Goal: Information Seeking & Learning: Learn about a topic

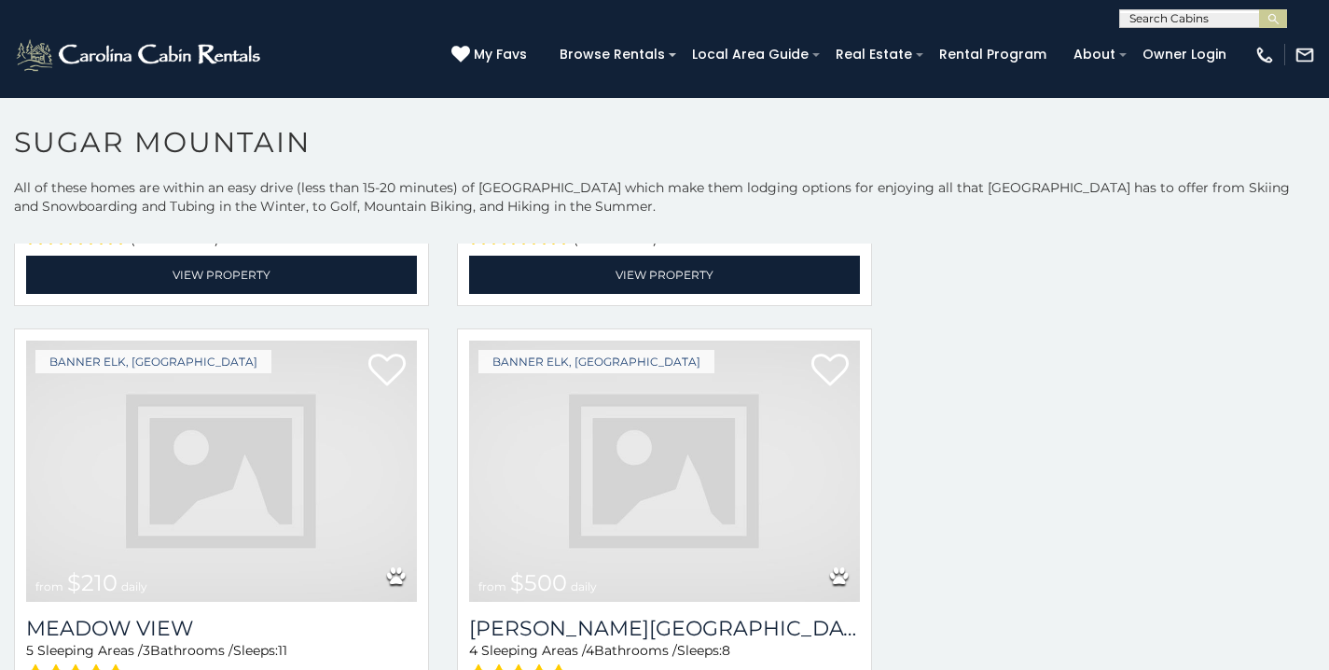
scroll to position [3407, 0]
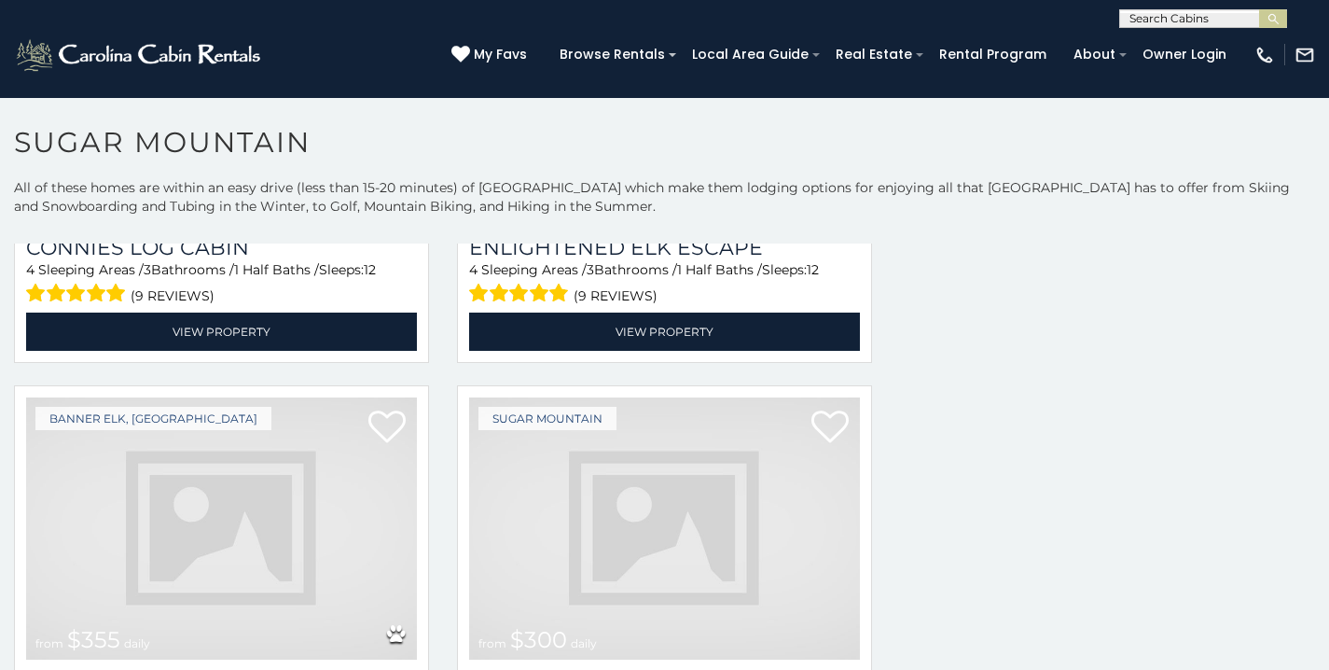
click at [802, 553] on img at bounding box center [664, 528] width 391 height 262
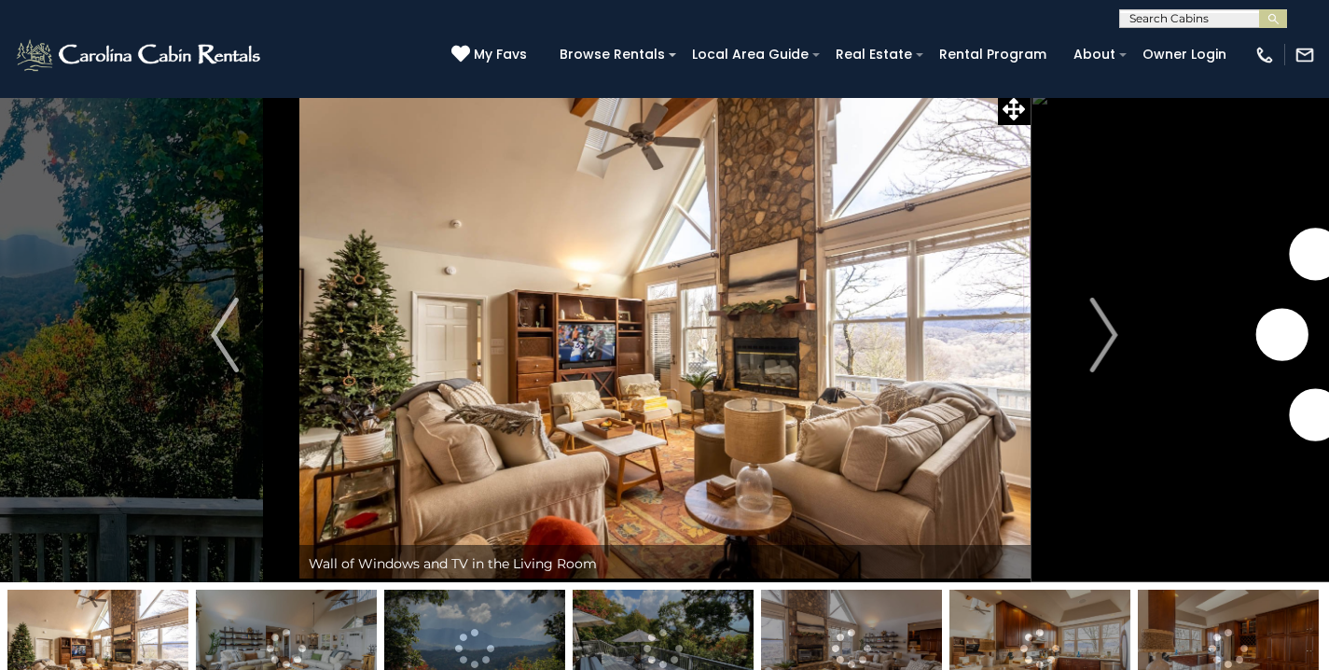
scroll to position [66, 0]
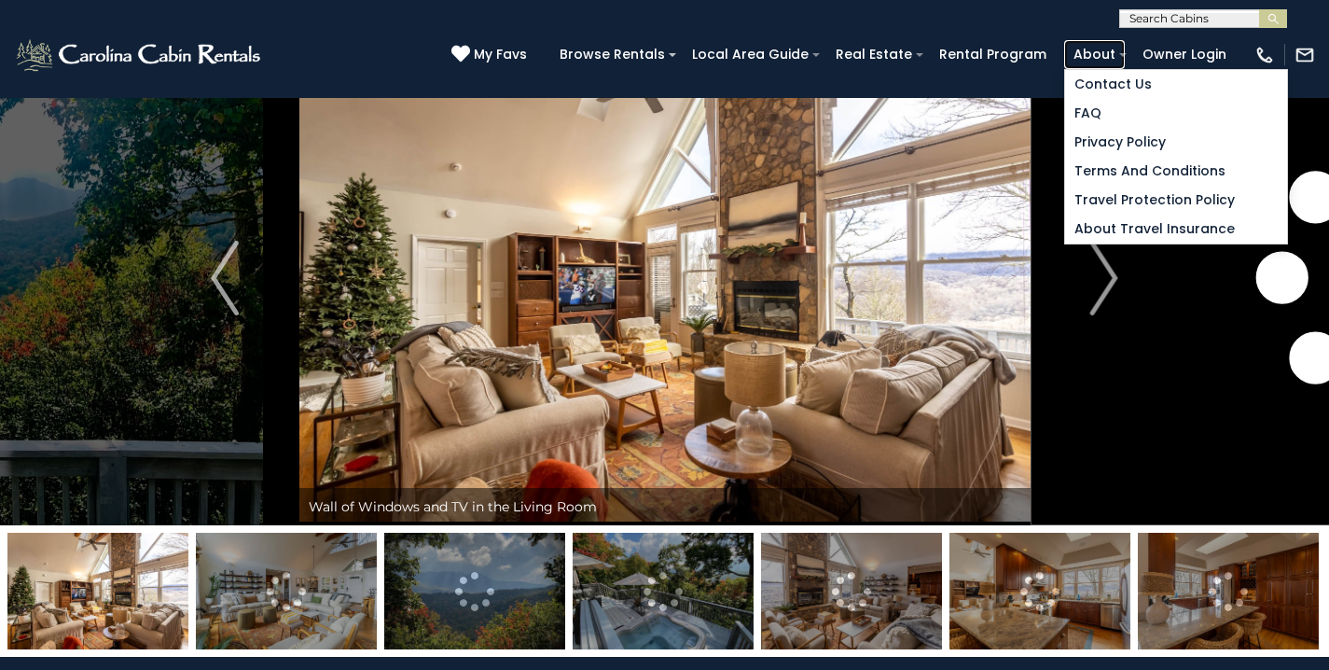
click at [1125, 63] on link "About" at bounding box center [1094, 54] width 61 height 29
